Goal: Information Seeking & Learning: Learn about a topic

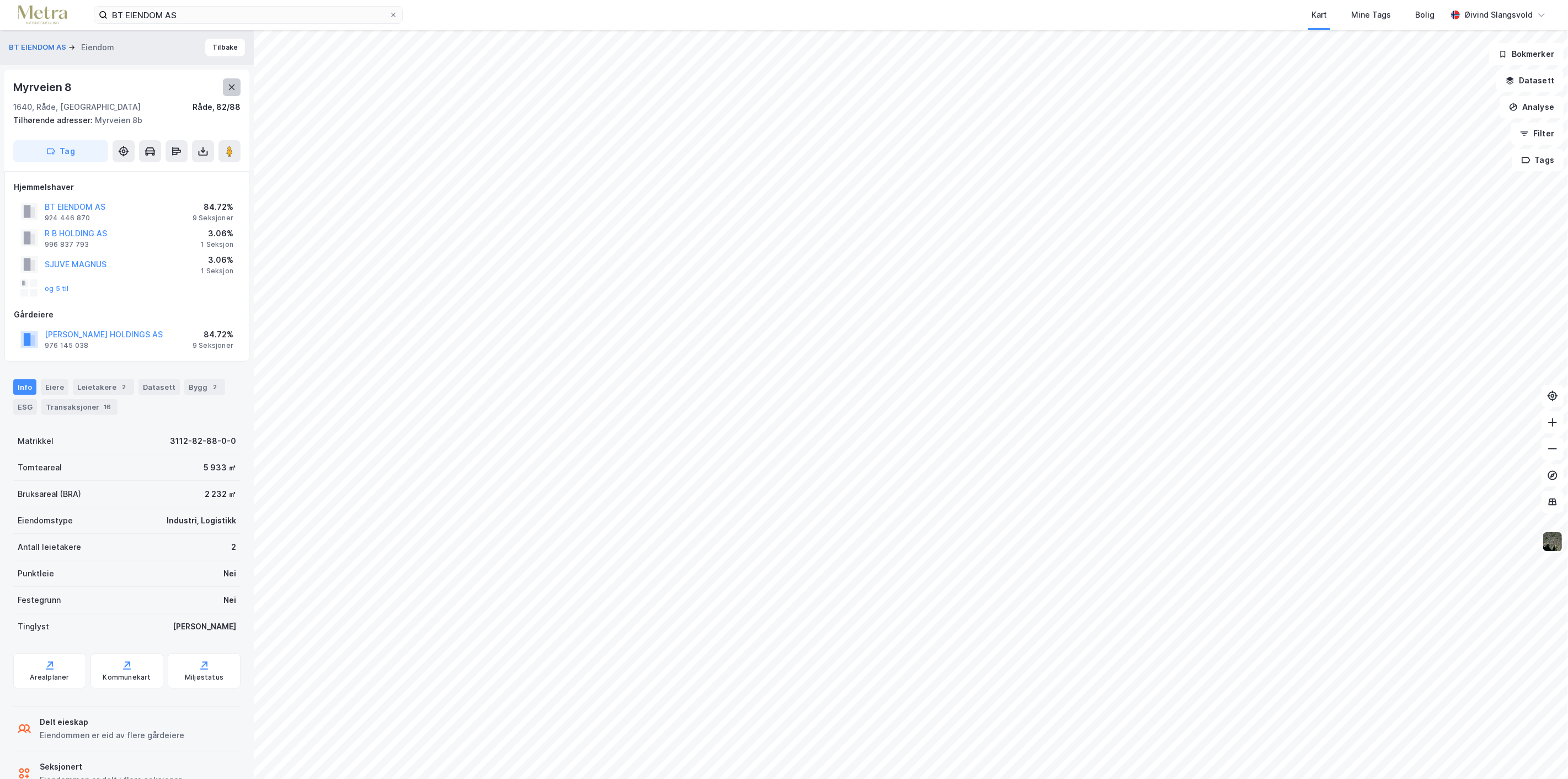
click at [231, 84] on icon at bounding box center [231, 87] width 9 height 9
